Goal: Communication & Community: Answer question/provide support

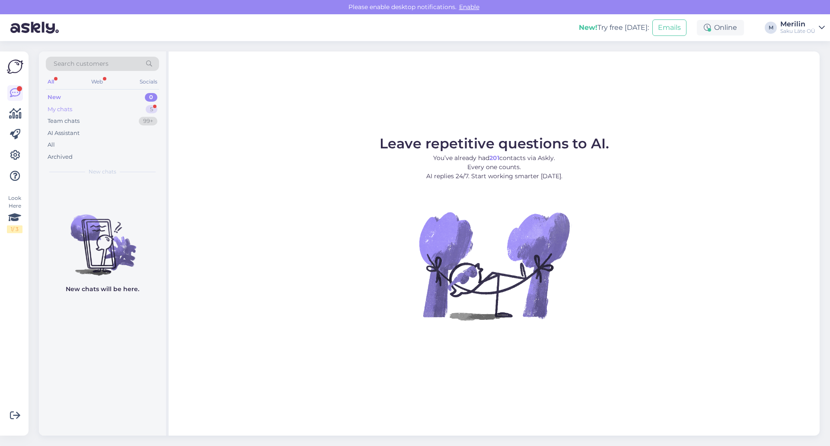
click at [73, 106] on div "My chats 5" at bounding box center [102, 109] width 113 height 12
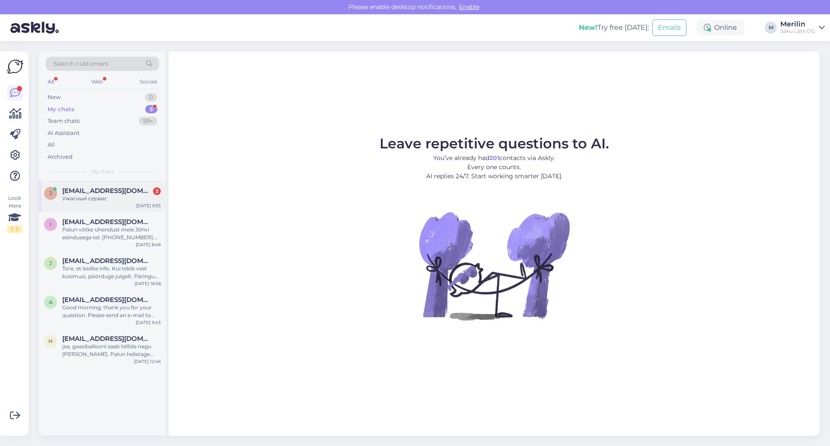
click at [112, 193] on span "[EMAIL_ADDRESS][DOMAIN_NAME]" at bounding box center [107, 191] width 90 height 8
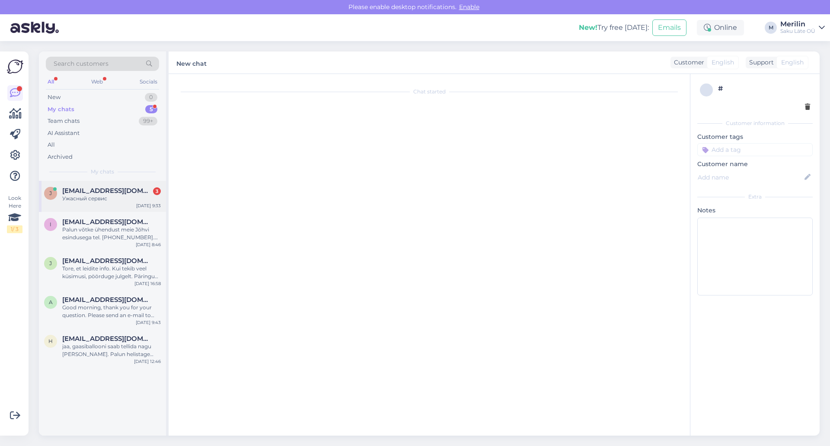
scroll to position [653, 0]
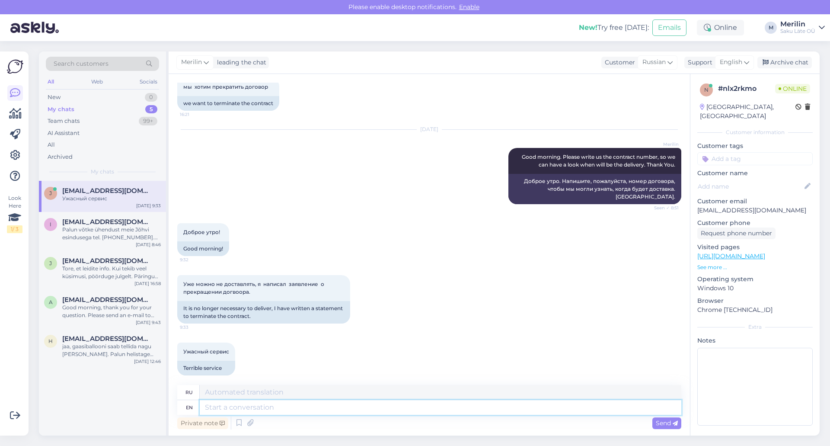
click at [230, 408] on textarea at bounding box center [441, 407] width 482 height 15
type textarea "very s"
type textarea "очень"
type textarea "very sad t"
type textarea "очень грустно"
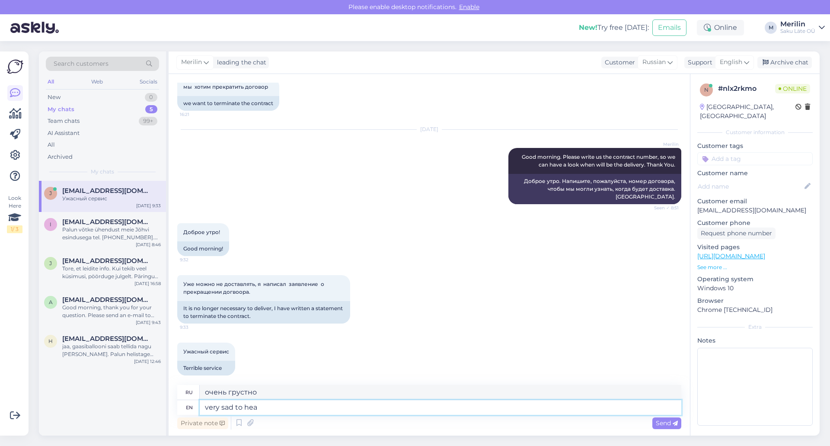
type textarea "very sad to hear"
type textarea "очень грустно слышать"
type textarea "very sad to hear."
type textarea "очень грустно это слышать."
type textarea "very sad to hear. It i"
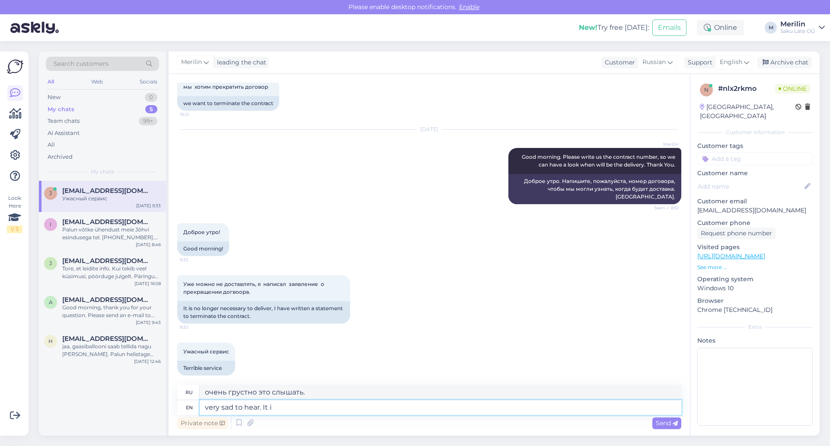
type textarea "Очень грустно слышать. Это"
type textarea "very sad to hear. It is always"
type textarea "Очень грустно слышать. Всегда"
type textarea "very sad to hear. It is always nice t"
type textarea "Очень грустно слышать. Всегда приятно."
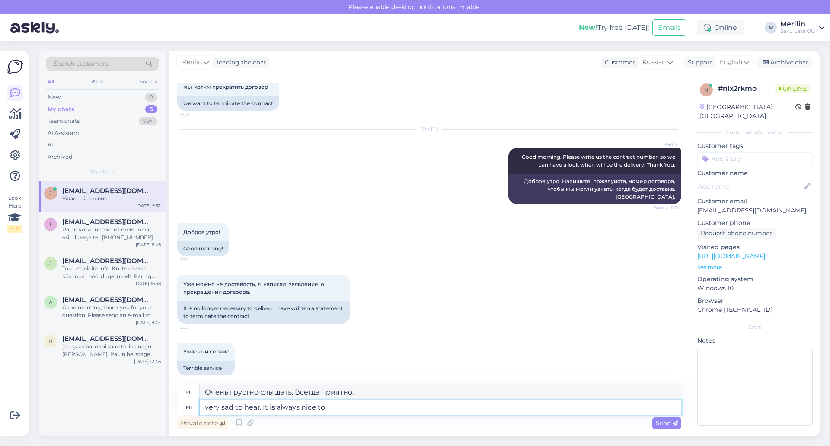
type textarea "very sad to hear. It is always nice to u"
type textarea "Очень грустно слышать. Всегда приятно"
type textarea "very sad to hear. It is always nice to understand w"
type textarea "Очень грустно слышать. Всегда приятно понимать."
type textarea "very sad to hear. It is always nice to understand what"
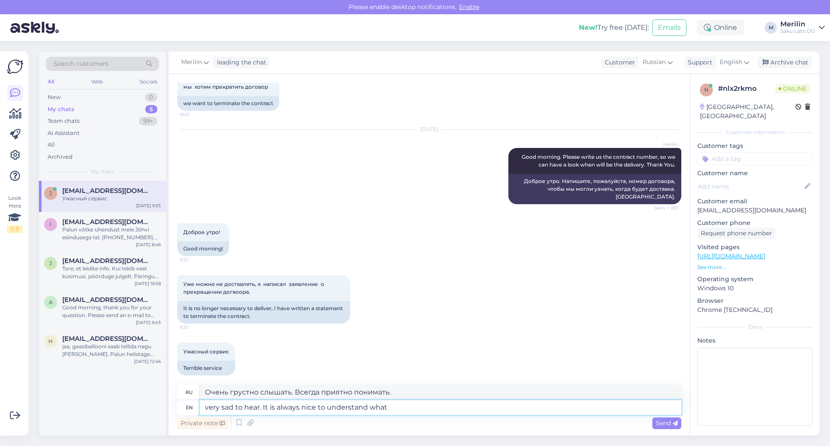
type textarea "Очень грустно слышать. Всегда приятно понимать, что"
type textarea "very sad to hear. It is always nice to understand what was"
type textarea "Очень грустно слышать. Всегда приятно понимать, что было"
type textarea "very sad to hear. It is always nice to understand wh"
type textarea "Очень грустно слышать. Всегда приятно понимать, что"
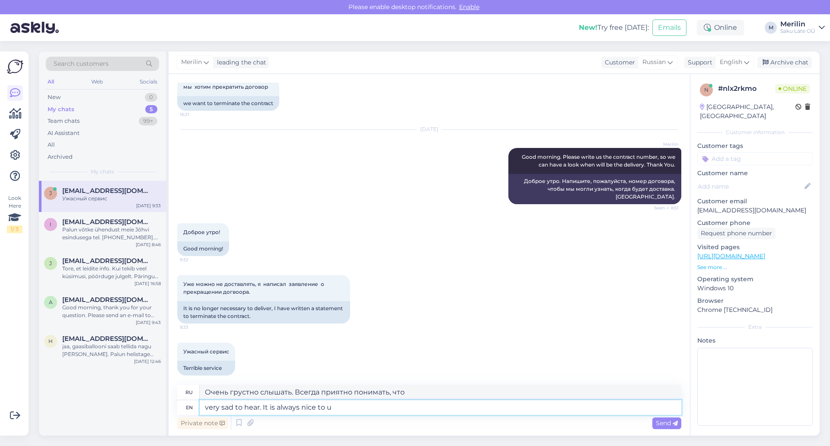
type textarea "very sad to hear. It is always nice to"
type textarea "Очень грустно слышать. Всегда приятно понимать."
type textarea "very sad to hear. It is always nice"
type textarea "Очень грустно слышать. Всегда приятно."
type textarea "very sad to hear. It is always"
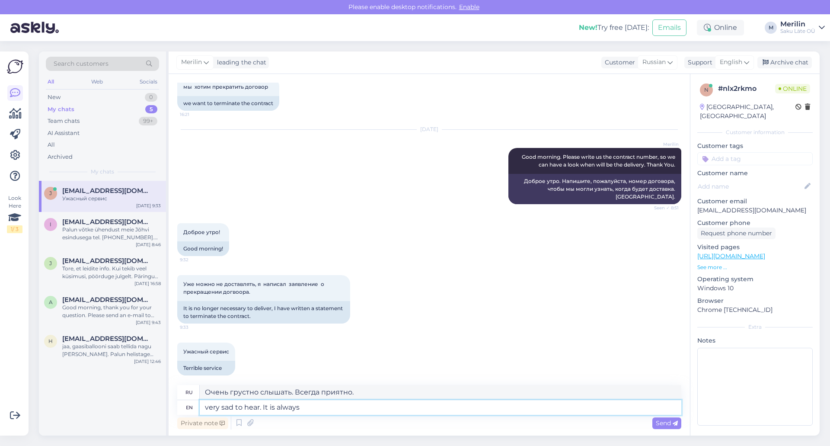
type textarea "Очень грустно слышать. Всегда"
type textarea "very sad to hear. It is always good t"
type textarea "Очень грустно слышать. Это всегда хорошо."
type textarea "very sad to hear. It is always good to un"
type textarea "Очень грустно слышать. Всегда приятно"
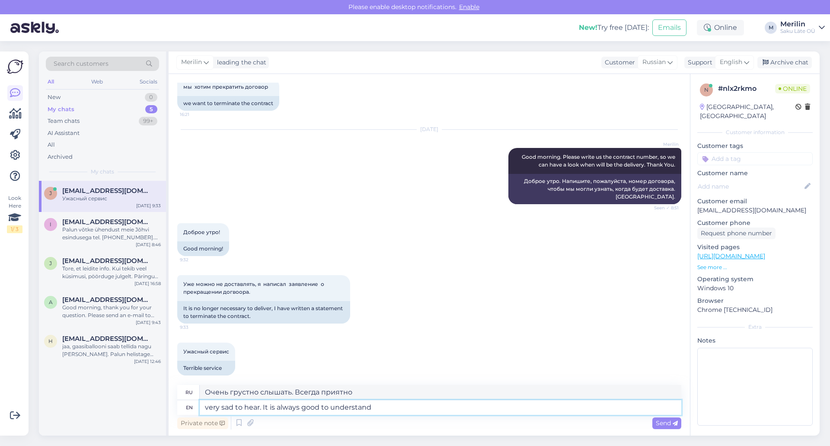
type textarea "very sad to hear. It is always good to understand"
type textarea "Очень грустно слышать. Всегда приятно понимать."
type textarea "very sad to hear. It is always good to understand what"
type textarea "Очень грустно слышать. Всегда приятно понимать, что"
type textarea "very sad to hear. It is always good to understand what was t"
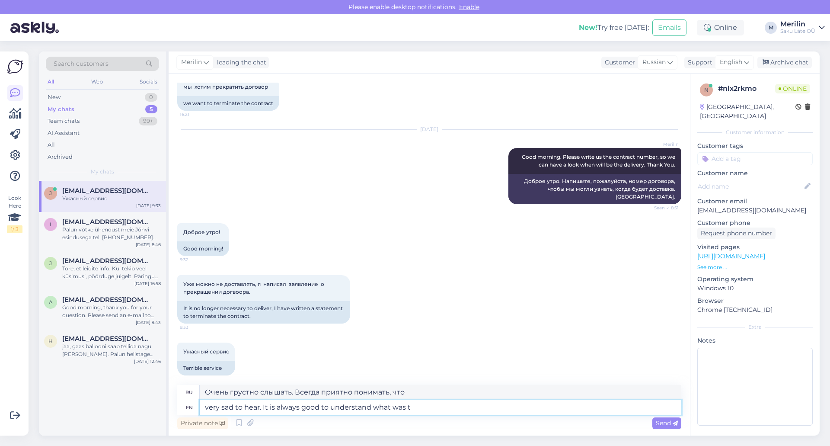
type textarea "Очень грустно слышать. Всегда приятно понимать, что было"
type textarea "very sad to hear. It is always good to understand what was"
type textarea "Очень грустно слышать. Всегда приятно понимать, что случилось."
type textarea "very sad to hear. It is always good to understand what was t"
type textarea "Очень грустно слышать. Всегда приятно понимать, что было"
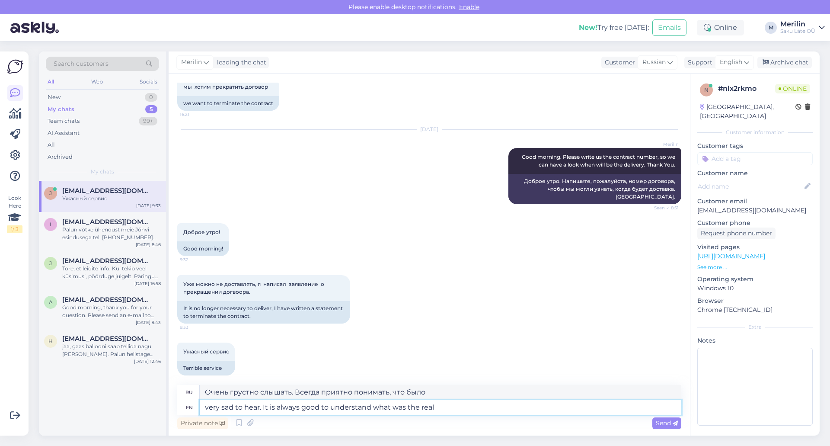
type textarea "very sad to hear. It is always good to understand what was the real"
type textarea "Очень грустно слышать. Всегда приятно понять, какова была реальность."
type textarea "very sad to hear. It is always good to understand what was the real problem"
type textarea "Очень грустно это слышать. Всегда приятно понять, в чём была настоящая проблема."
type textarea "very sad to hear. It is always good to understand what was the real problem beh…"
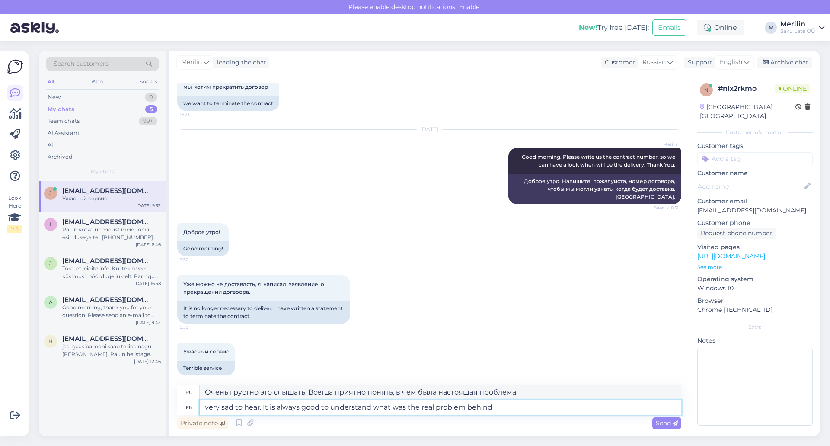
type textarea "Очень грустно это слышать. Всегда приятно понять, в чём истинная причина пробле…"
type textarea "very sad to hear. It is always good to understand what was the real problem beh…"
type textarea "Очень грустно это слышать. Всегда приятно понять, в чём на самом деле заключала…"
type textarea "very sad to hear. It is always good to understand what was the real problem beh…"
type textarea "Очень грустно это слышать. Всегда приятно понять, в чём на самом деле заключала…"
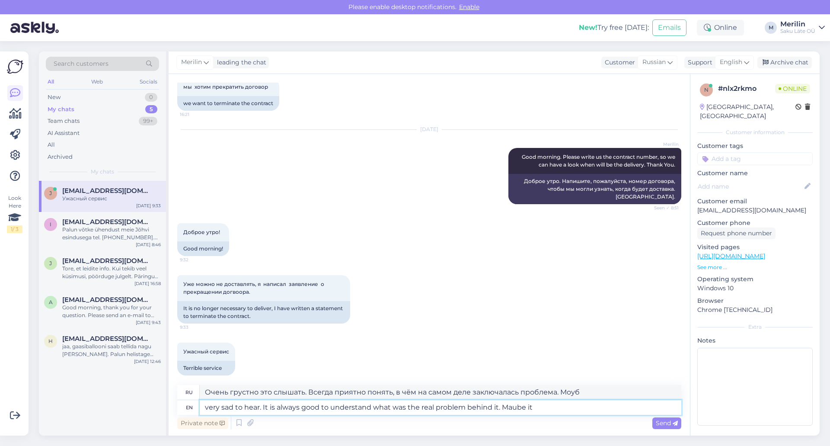
type textarea "very sad to hear. It is always good to understand what was the real problem beh…"
type textarea "Очень грустно это слышать. Всегда приятно понять, в чём на самом деле была проб…"
type textarea "very sad to hear. It is always good to understand what was the real problem beh…"
type textarea "Очень грустно это слышать. Всегда приятно понять, в чём была настоящая проблема…"
type textarea "very sad to hear. It is always good to understand what was the real problem beh…"
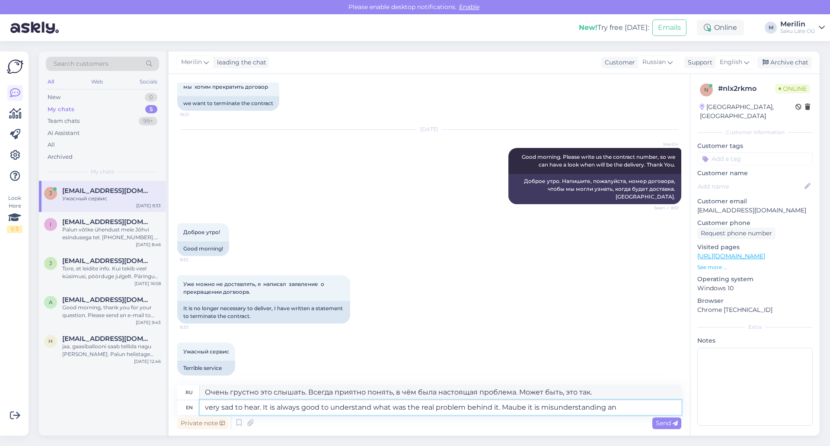
type textarea "Очень грустно это слышать. Всегда приятно понять, в чём истинная причина пробле…"
type textarea "very sad to hear. It is always good to understand what was the real problem beh…"
type textarea "Очень грустно это слышать. Всегда приятно понять, в чём истинная причина пробле…"
type textarea "very sad to hear. It is always good to understand what was the real problem beh…"
type textarea "Очень грустно это слышать. Всегда приятно понять, в чём истинная причина пробле…"
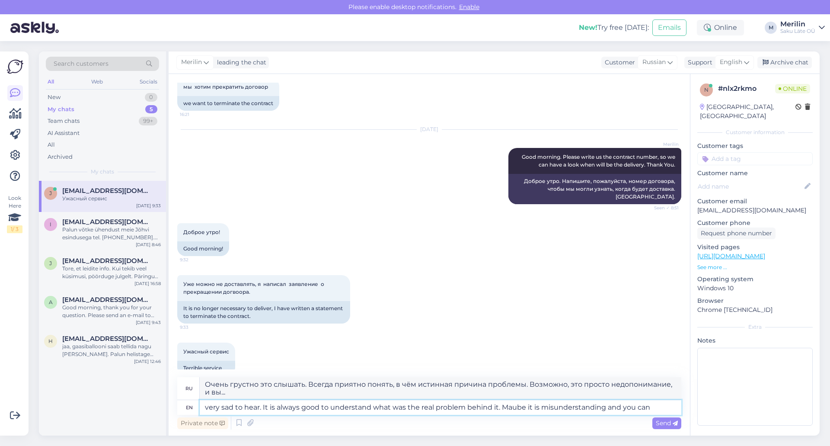
type textarea "very sad to hear. It is always good to understand what was the real problem beh…"
type textarea "Очень грустно это слышать. Всегда приятно понять, в чём истинная причина пробле…"
type textarea "very sad to hear. It is always good to understand what was the real problem beh…"
type textarea "Очень грустно это слышать. Всегда приятно понять, в чём истинная причина пробле…"
type textarea "very sad to hear. It is always good to understand what was the real problem beh…"
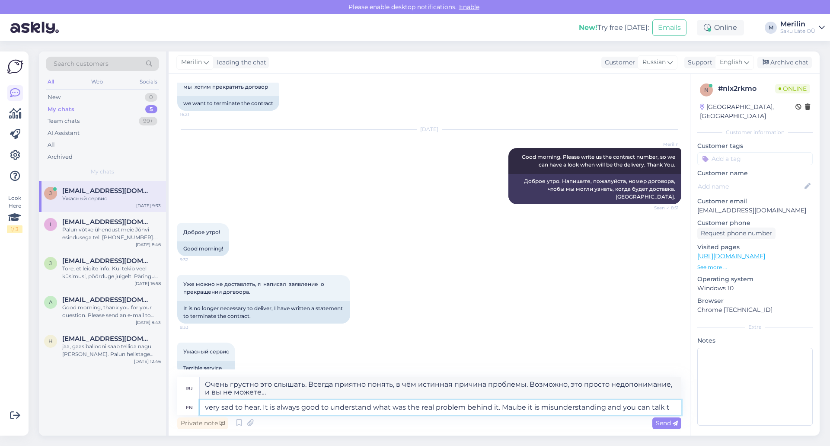
type textarea "Очень грустно это слышать. Всегда приятно понять, в чём истинная причина пробле…"
type textarea "very sad to hear. It is always good to understand what was the real problem beh…"
type textarea "Очень грустно это слышать. Всегда приятно понять, в чём истинная причина пробле…"
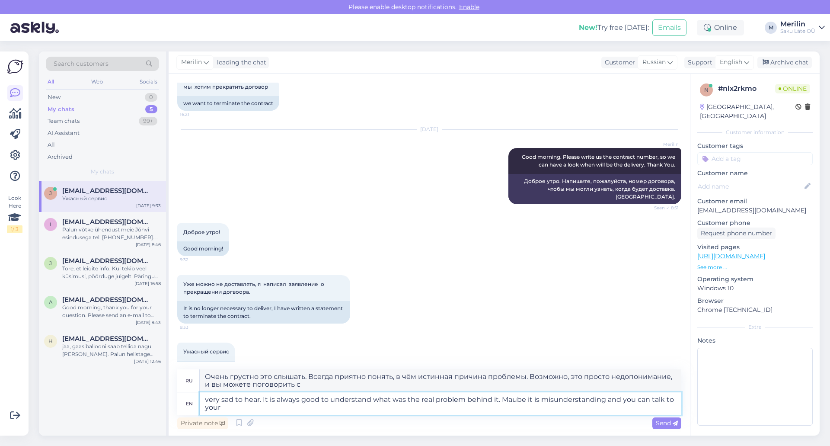
type textarea "very sad to hear. It is always good to understand what was the real problem beh…"
type textarea "Очень грустно это слышать. Всегда приятно понять, в чём истинная причина пробле…"
type textarea "very sad to hear. It is always good to understand what was the real problem beh…"
type textarea "Очень грустно это слышать. Всегда приятно понять, в чём истинная причина пробле…"
type textarea "very sad to hear. It is always good to understand what was the real problem beh…"
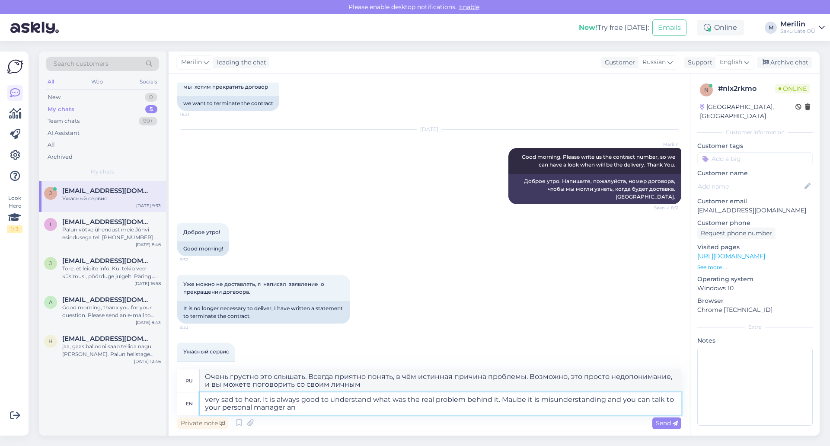
type textarea "Очень грустно это слышать. Всегда приятно понять, в чём истинная причина пробле…"
type textarea "very sad to hear. It is always good to understand what was the real problem beh…"
type textarea "Очень грустно это слышать. Всегда приятно понять, в чём истинная причина пробле…"
type textarea "very sad to hear. It is always good to understand what was the real problem beh…"
type textarea "Очень грустно это слышать. Всегда приятно понять, в чём истинная причина пробле…"
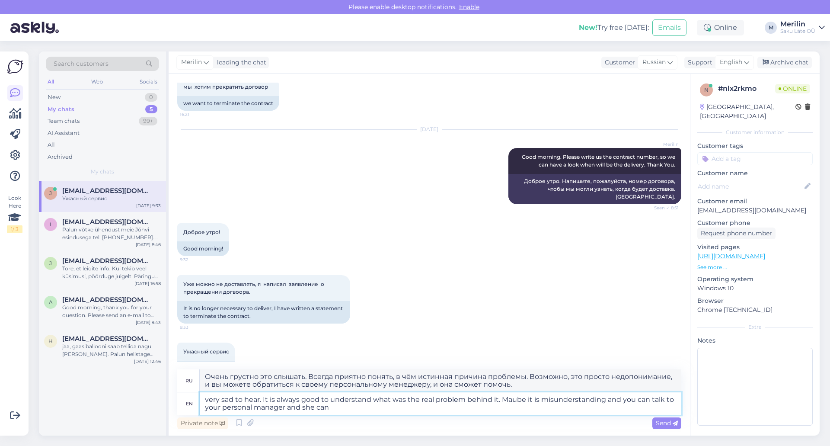
click at [516, 399] on textarea "very sad to hear. It is always good to understand what was the real problem beh…" at bounding box center [441, 403] width 482 height 22
type textarea "very sad to hear. It is always good to understand what was the real problem beh…"
type textarea "Очень грустно это слышать. Всегда полезно понять, в чём истинная причина пробле…"
click at [338, 409] on textarea "very sad to hear. It is always good to understand what was the real problem beh…" at bounding box center [441, 403] width 482 height 22
type textarea "very sad to hear. It is always good to understand what was the real problem beh…"
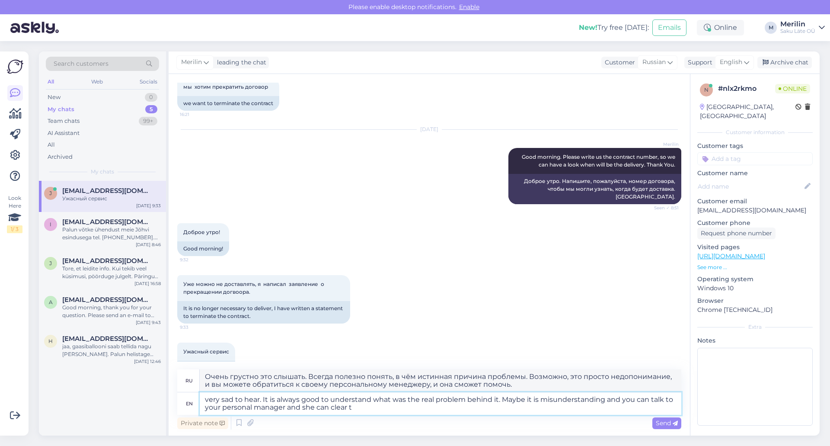
type textarea "Очень грустно это слышать. Всегда полезно понять, в чём истинная причина пробле…"
type textarea "very sad to hear. It is always good to understand what was the real problem beh…"
type textarea "Очень грустно это слышать. Всегда полезно понять, в чём на самом деле была проб…"
type textarea "very sad to hear. It is always good to understand what was the real problem beh…"
type textarea "Очень грустно это слышать. Всегда полезно понять, в чём на самом деле была проб…"
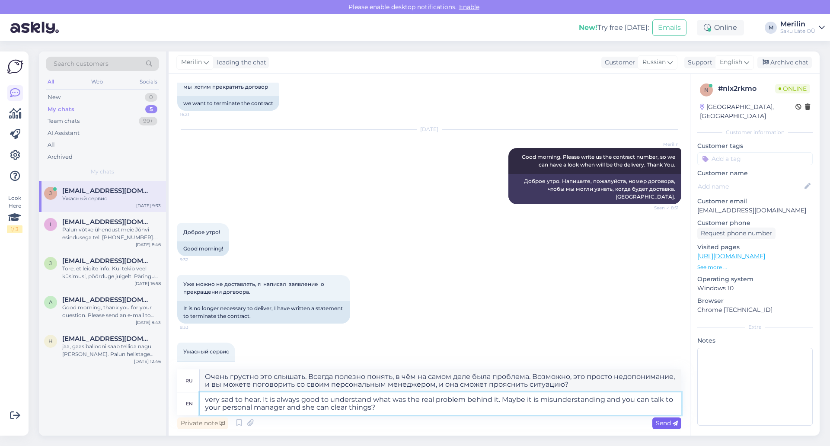
type textarea "very sad to hear. It is always good to understand what was the real problem beh…"
click at [664, 419] on span "Send" at bounding box center [667, 423] width 22 height 8
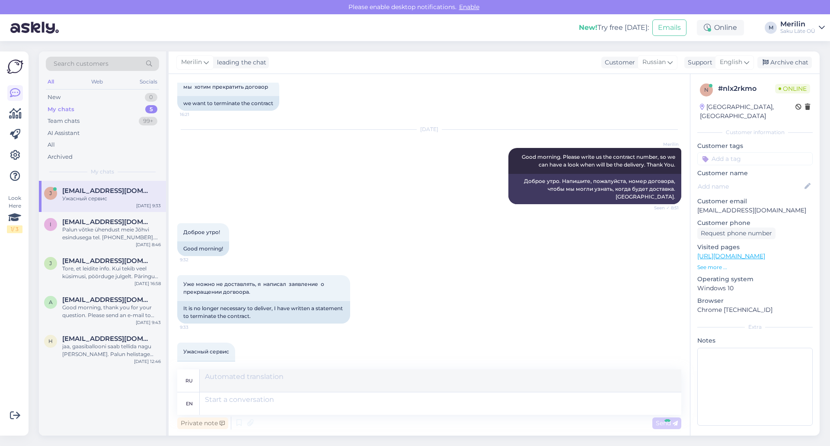
scroll to position [760, 0]
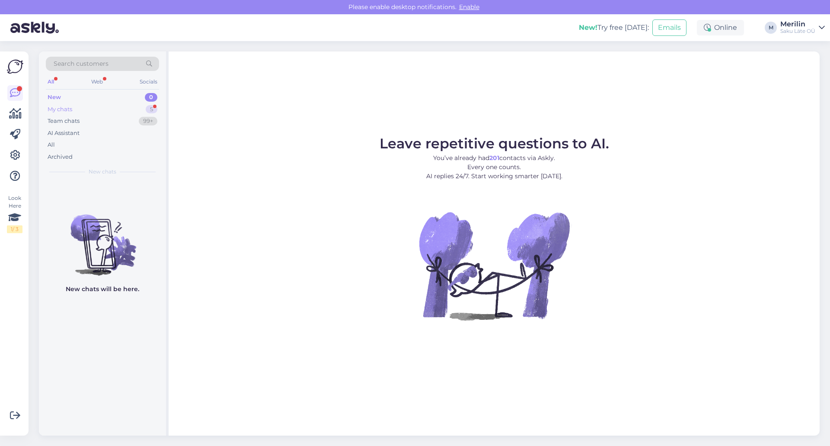
click at [62, 109] on div "My chats" at bounding box center [60, 109] width 25 height 9
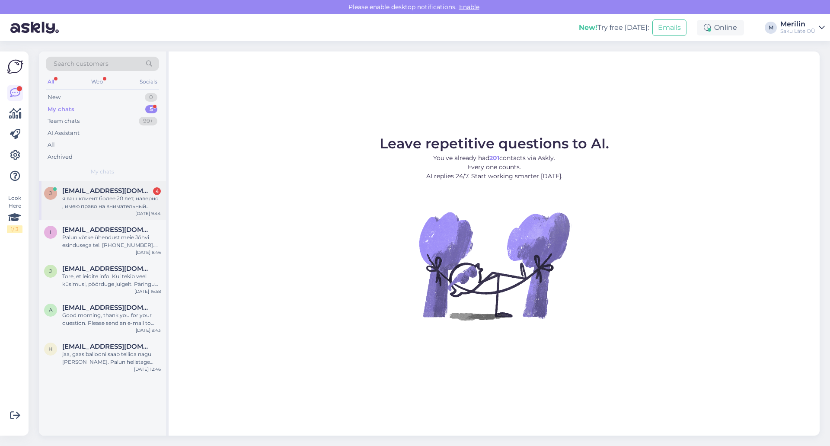
click at [99, 202] on div "я ваш клиент более 20 лет, наверно , имею право на внимательный сервис" at bounding box center [111, 203] width 99 height 16
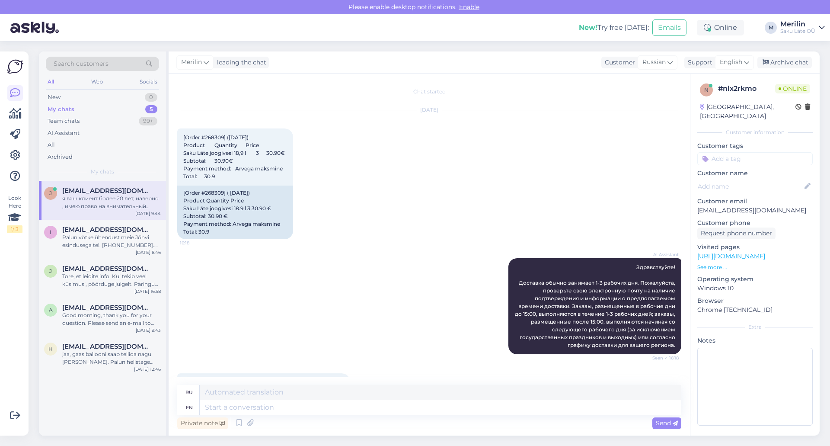
scroll to position [998, 0]
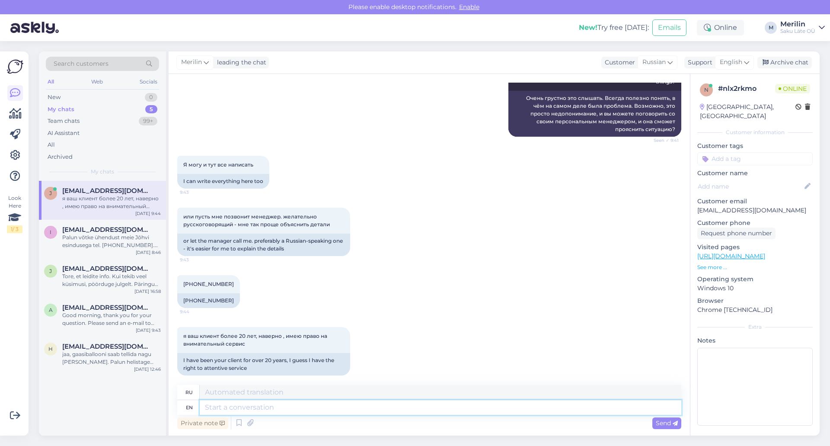
click at [226, 404] on textarea at bounding box center [441, 407] width 482 height 15
type textarea "Of"
type textarea "Из"
type textarea "Of cour"
type textarea "Конечно"
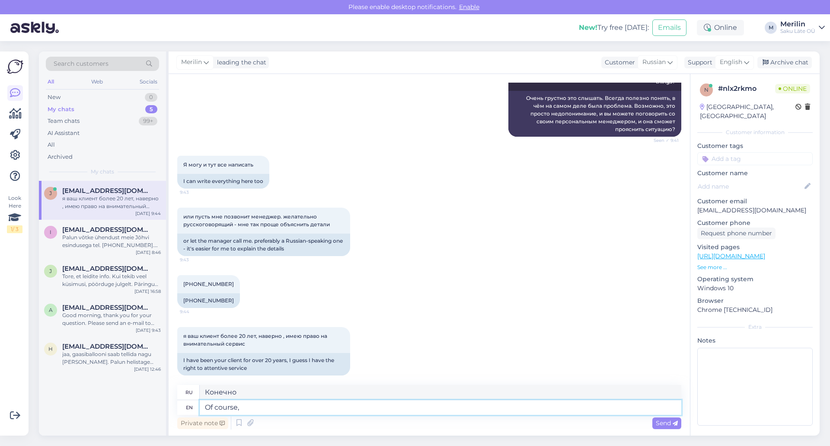
type textarea "Of course,"
type textarea "Конечно,"
type textarea "Of course, I wi"
type textarea "Конечно, я"
type textarea "Of course, I will"
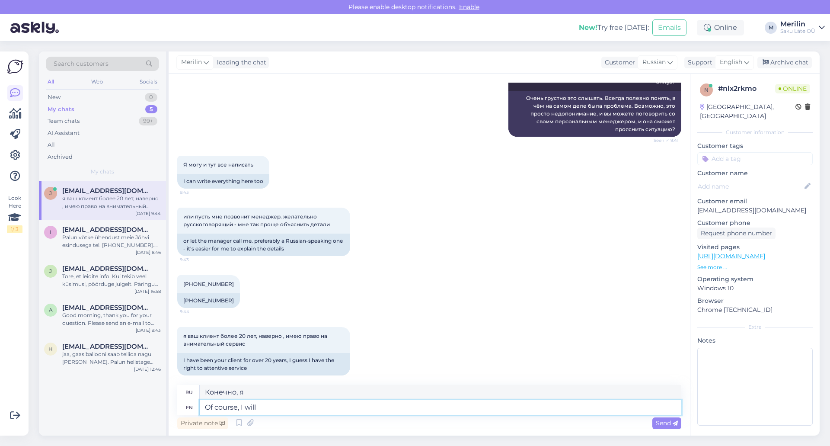
type textarea "Конечно, я буду"
type textarea "Of course, I will give th"
type textarea "Конечно, я дам"
type textarea "Of course, I will give the contact"
type textarea "Конечно, я дам контакт."
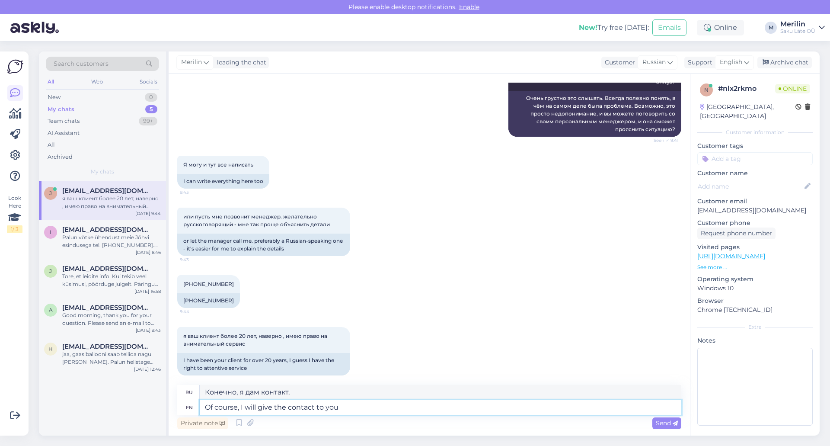
type textarea "Of course, I will give the contact to your"
type textarea "Конечно, я дам контакт вашему"
type textarea "Of course, I will give the contact to your manager"
type textarea "Конечно, я передам контакт вашему менеджеру."
type textarea "Of course, I will give the contact to your manager. Thank Y"
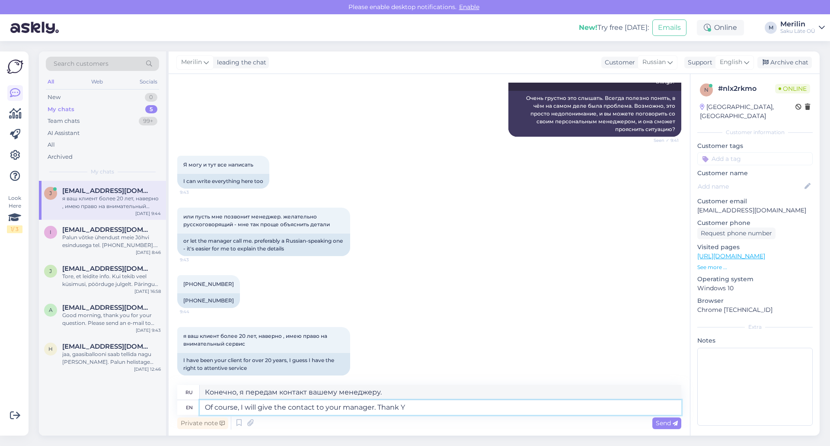
type textarea "Конечно, я передам контакт вашему менеджеру. Спасибо."
type textarea "Of course, I will give the contact to your manager. Thank You and"
type textarea "Конечно, я передам контакт вашему менеджеру. Спасибо и"
type textarea "Of course, I will give the contact to your manager. Thank You and I h"
type textarea "Конечно, я передам контакт вашему менеджеру. Спасибо вам и мне."
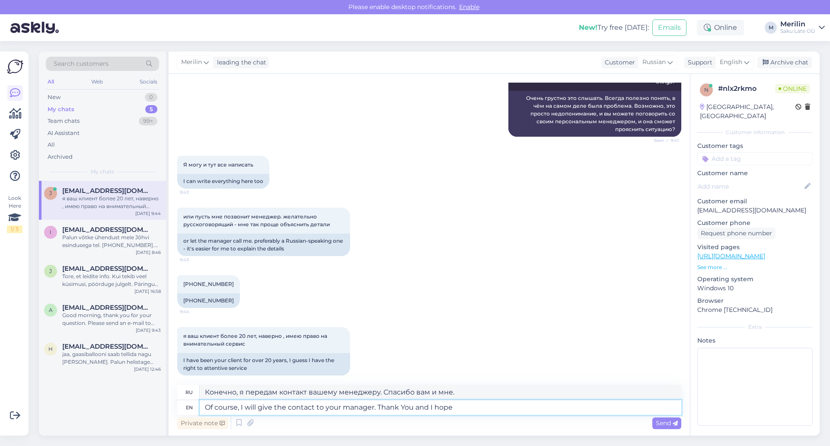
type textarea "Of course, I will give the contact to your manager. Thank You and I hope"
type textarea "Конечно, я передам контакт вашему менеджеру. Спасибо и надеюсь."
type textarea "Of course, I will give the contact to your manager. Thank You and I hope our"
type textarea "Конечно, я передам контакт вашему менеджеру. Спасибо, и надеюсь, что наш"
type textarea "Of course, I will give the contact to your manager. Thank You and I hope our re"
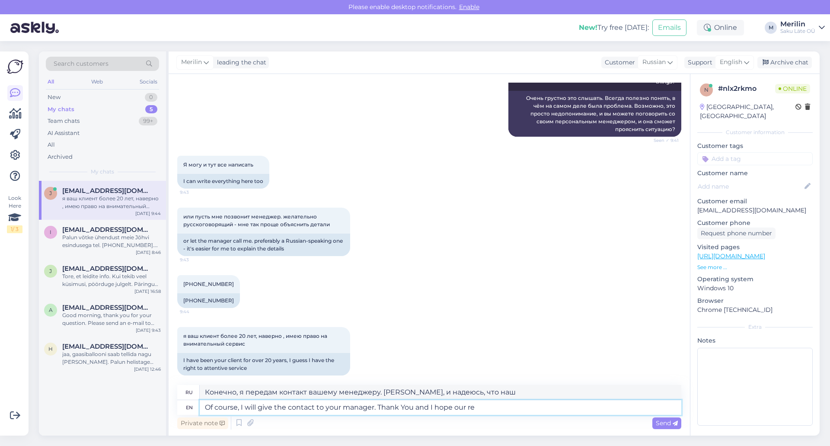
type textarea "Конечно, я передам контакт вашему менеджеру. Спасибо и надеюсь, что наш ответ б…"
type textarea "Of course, I will give the contact to your manager. Thank You and I hope our re…"
type textarea "Конечно, я передам контакт вашему менеджеру. Спасибо, надеюсь, наши отношения б…"
type textarea "Of course, I will give the contact to your manager. Thank You and I hope our re…"
type textarea "Конечно, я передам контакт вашему менеджеру. Спасибо, и надеюсь, наши отношения"
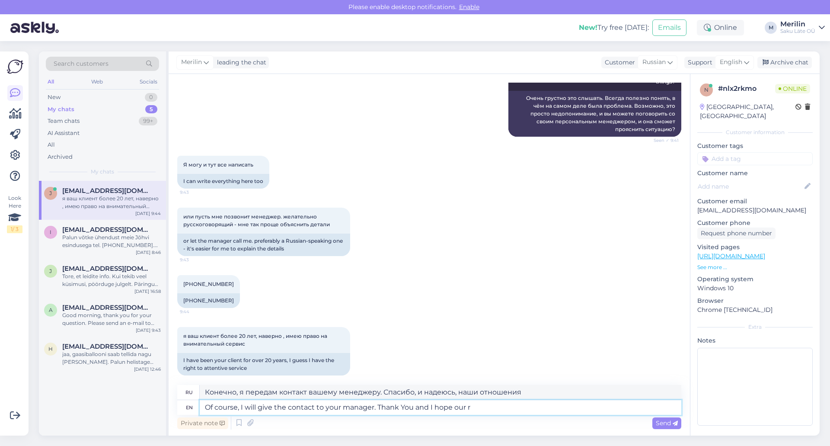
type textarea "Of course, I will give the contact to your manager. Thank You and I hope our"
type textarea "Конечно, я передам контакт вашему менеджеру. Спасибо, и надеюсь, что наш"
type textarea "Of course, I will give the contact to your manager. Thank You and I hope our co…"
type textarea "Конечно, я передам контакт вашему менеджеру. Спасибо, и надеюсь, что наше сотру…"
type textarea "Of course, I will give the contact to your manager. Thank You and I hope our co…"
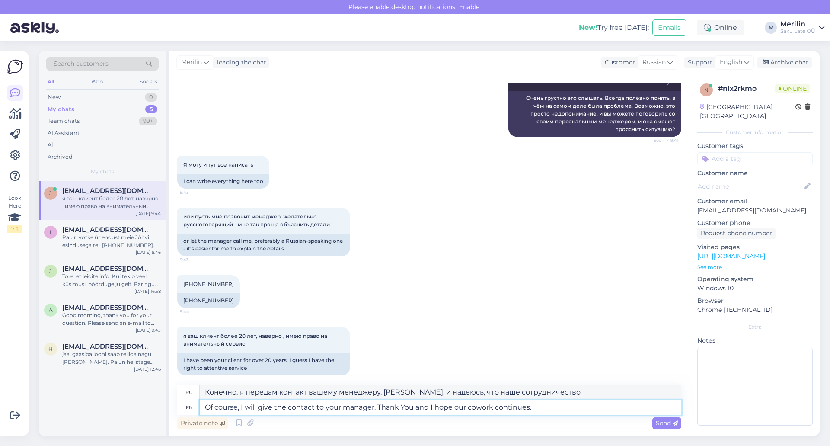
type textarea "Конечно, я передам контакт вашему менеджеру. Спасибо, надеюсь, наше сотрудничес…"
type textarea "Of course, I will give the contact to your manager. Thank You and I hope our co…"
click at [662, 423] on span "Send" at bounding box center [667, 423] width 22 height 8
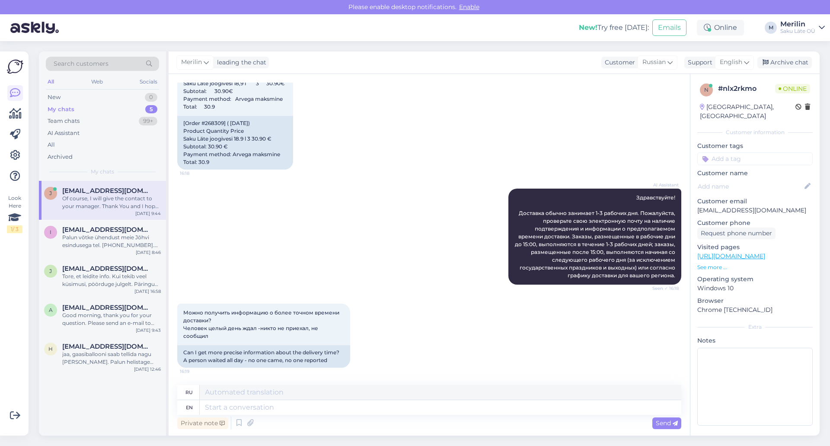
scroll to position [0, 0]
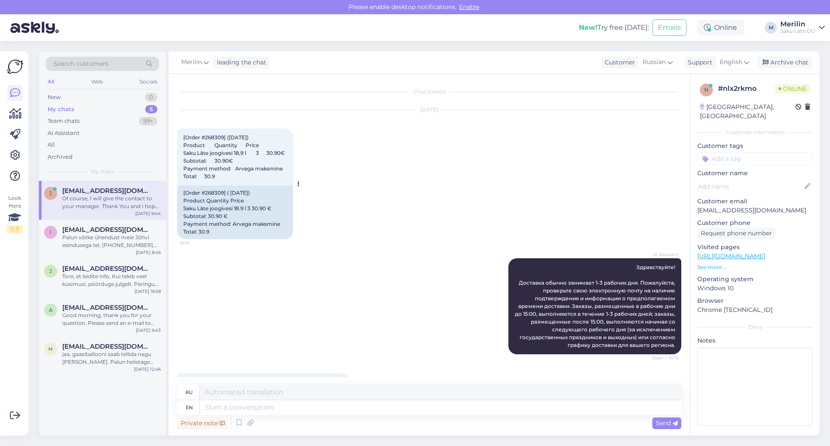
click at [301, 187] on button at bounding box center [298, 184] width 5 height 8
click at [532, 152] on div "Aug 21 2025 [Order #268309] (18.08.2025) Product Quantity Price Saku Läte joogi…" at bounding box center [429, 175] width 504 height 148
click at [204, 64] on icon at bounding box center [206, 63] width 5 height 10
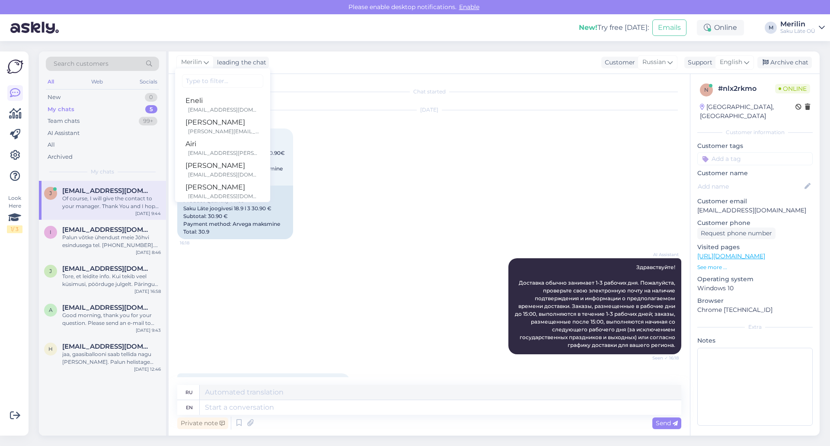
click at [399, 195] on div "Aug 21 2025 [Order #268309] (18.08.2025) Product Quantity Price Saku Läte joogi…" at bounding box center [429, 175] width 504 height 148
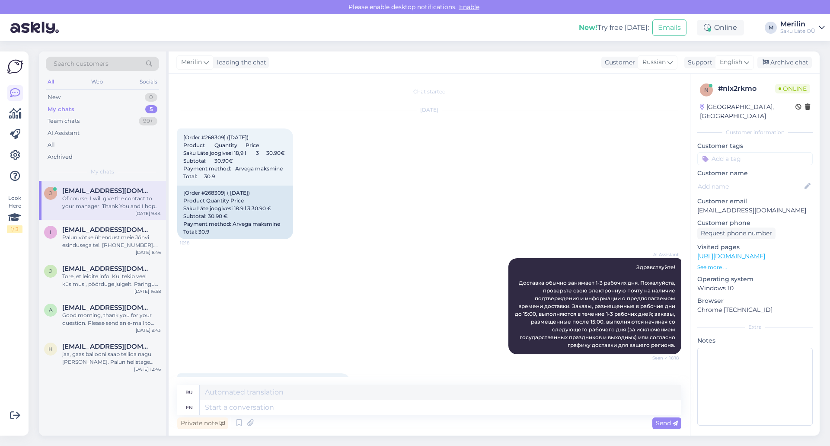
drag, startPoint x: 100, startPoint y: 202, endPoint x: 363, endPoint y: 327, distance: 290.9
click at [363, 327] on div "AI Assistant Здравствуйте! Доставка обычно занимает 1-3 рабочих дня. Пожалуйста…" at bounding box center [429, 306] width 504 height 115
click at [73, 204] on div "Of course, I will give the contact to your manager. Thank You and I hope our co…" at bounding box center [111, 203] width 99 height 16
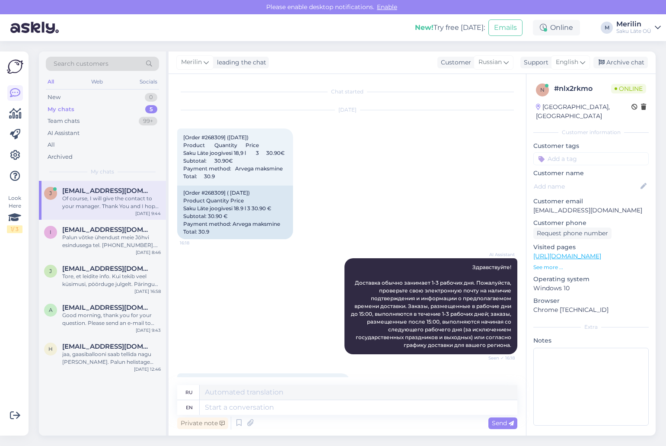
click at [378, 200] on div "Aug 21 2025 [Order #268309] (18.08.2025) Product Quantity Price Saku Läte joogi…" at bounding box center [347, 175] width 340 height 148
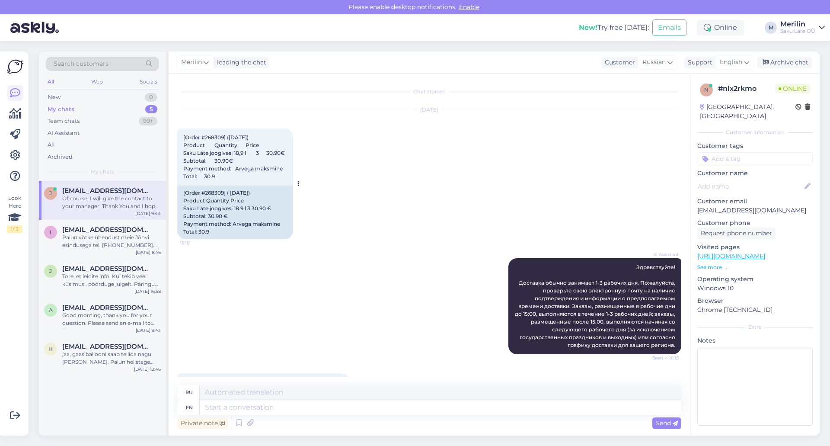
click at [298, 186] on icon at bounding box center [298, 183] width 2 height 5
click at [458, 171] on div "Aug 21 2025 [Order #268309] (18.08.2025) Product Quantity Price Saku Läte joogi…" at bounding box center [429, 175] width 504 height 148
click at [16, 90] on icon at bounding box center [15, 93] width 10 height 10
click at [114, 205] on div "Of course, I will give the contact to your manager. Thank You and I hope our co…" at bounding box center [111, 203] width 99 height 16
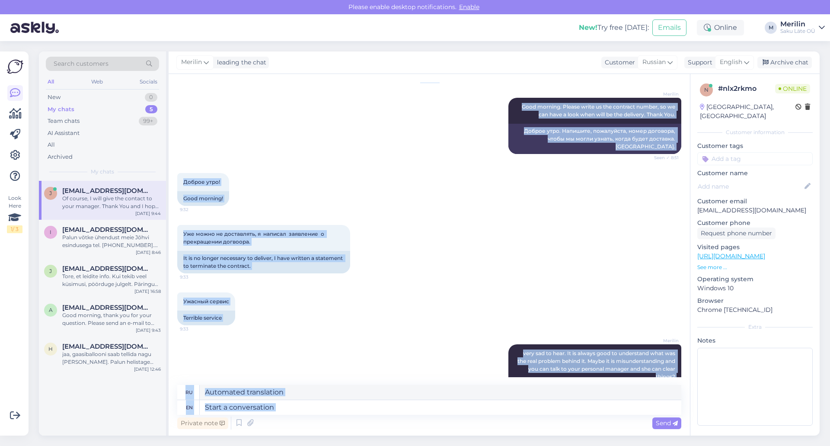
scroll to position [1066, 0]
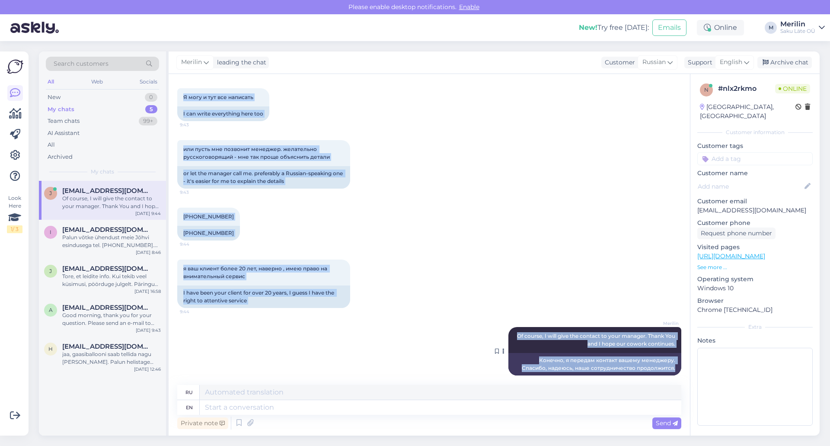
drag, startPoint x: 180, startPoint y: 109, endPoint x: 671, endPoint y: 364, distance: 553.0
click at [671, 364] on div "Chat started Aug 21 2025 [Order #268309] (18.08.2025) Product Quantity Price Sa…" at bounding box center [433, 230] width 512 height 294
copy div "Aug 21 2025 [Order #268309] (18.08.2025) Product Quantity Price Saku Läte joogi…"
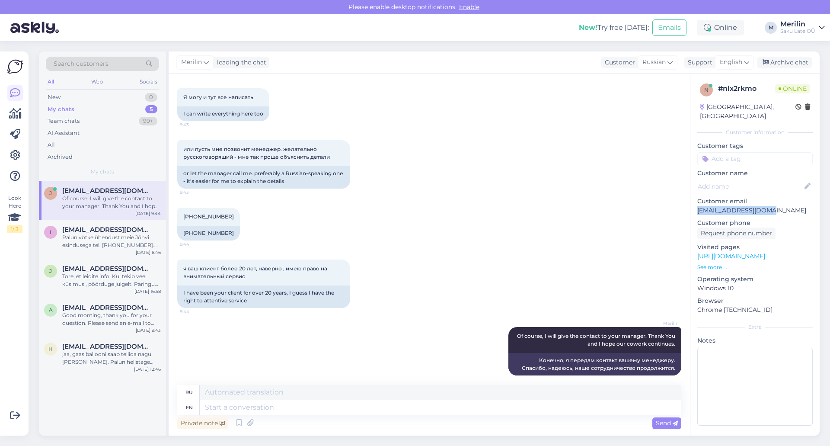
drag, startPoint x: 771, startPoint y: 199, endPoint x: 695, endPoint y: 198, distance: 76.1
click at [695, 198] on div "n # nlx2rkmo Online Estonia, Tallinn Customer information Customer tags Custome…" at bounding box center [754, 256] width 129 height 364
copy p "[EMAIL_ADDRESS][DOMAIN_NAME]"
